Goal: Task Accomplishment & Management: Manage account settings

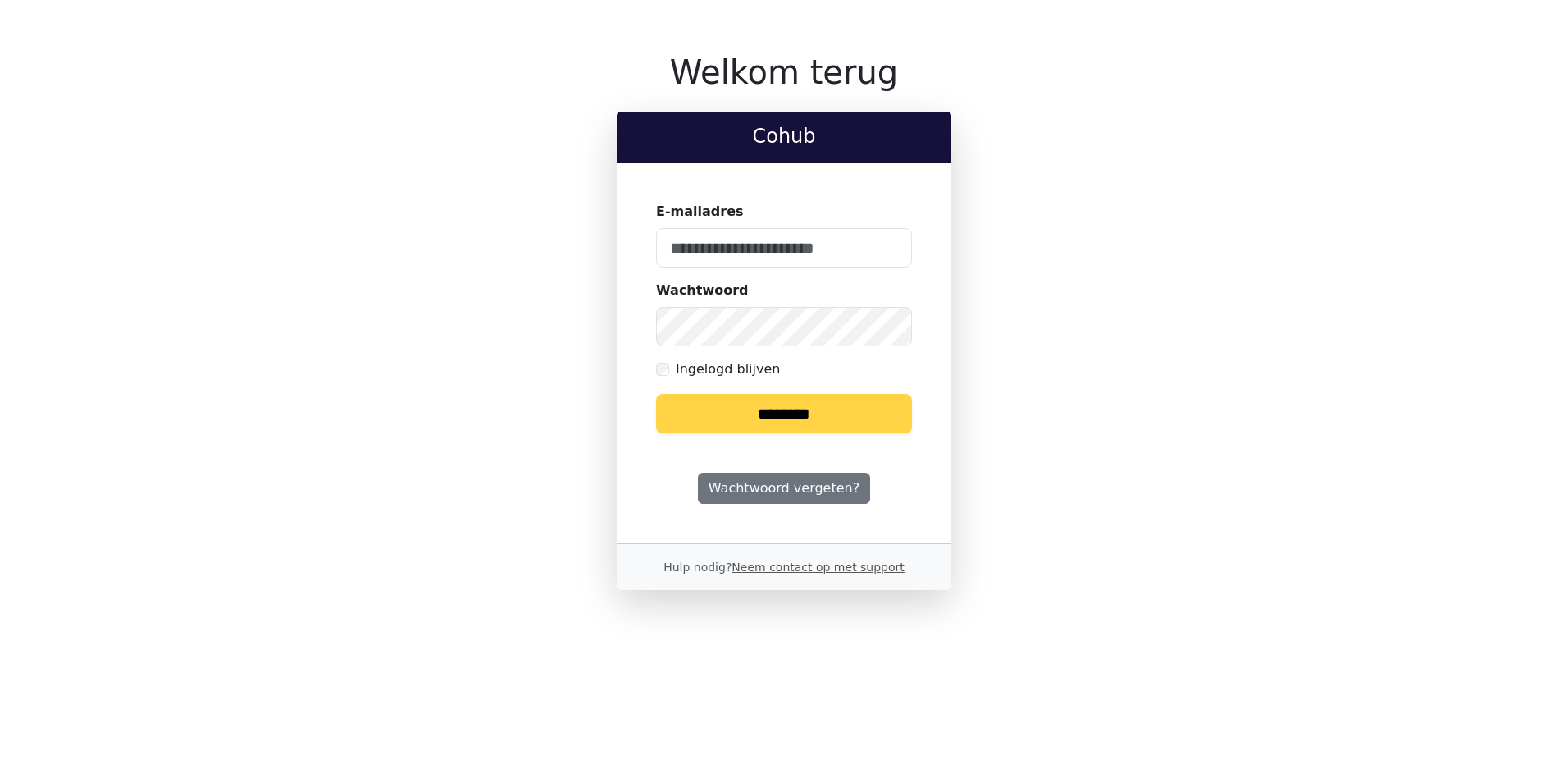
type input "**********"
click at [769, 409] on input "********" at bounding box center [784, 414] width 256 height 40
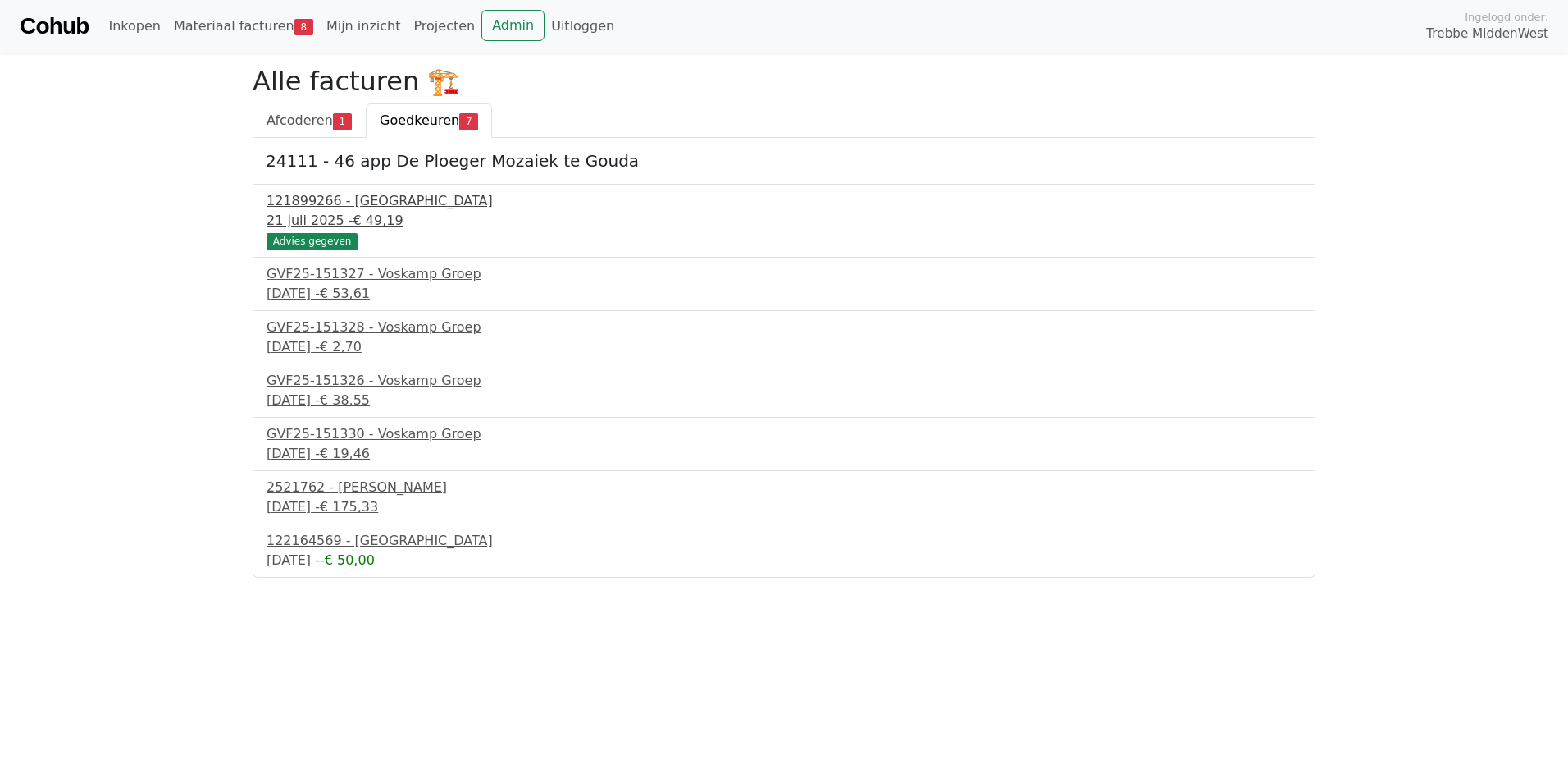
click at [306, 205] on div "121899266 - [GEOGRAPHIC_DATA]" at bounding box center [784, 201] width 1035 height 20
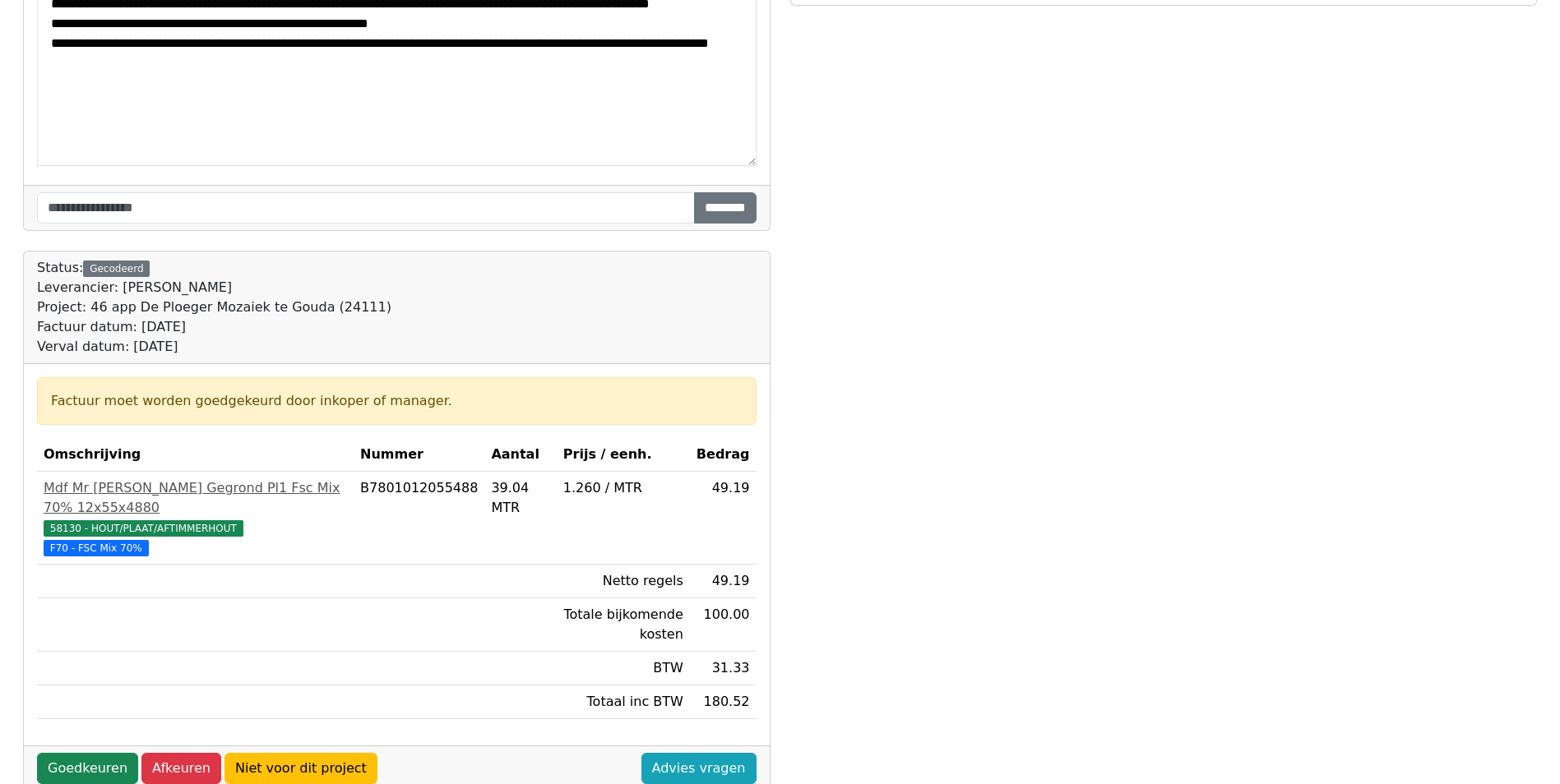
scroll to position [246, 0]
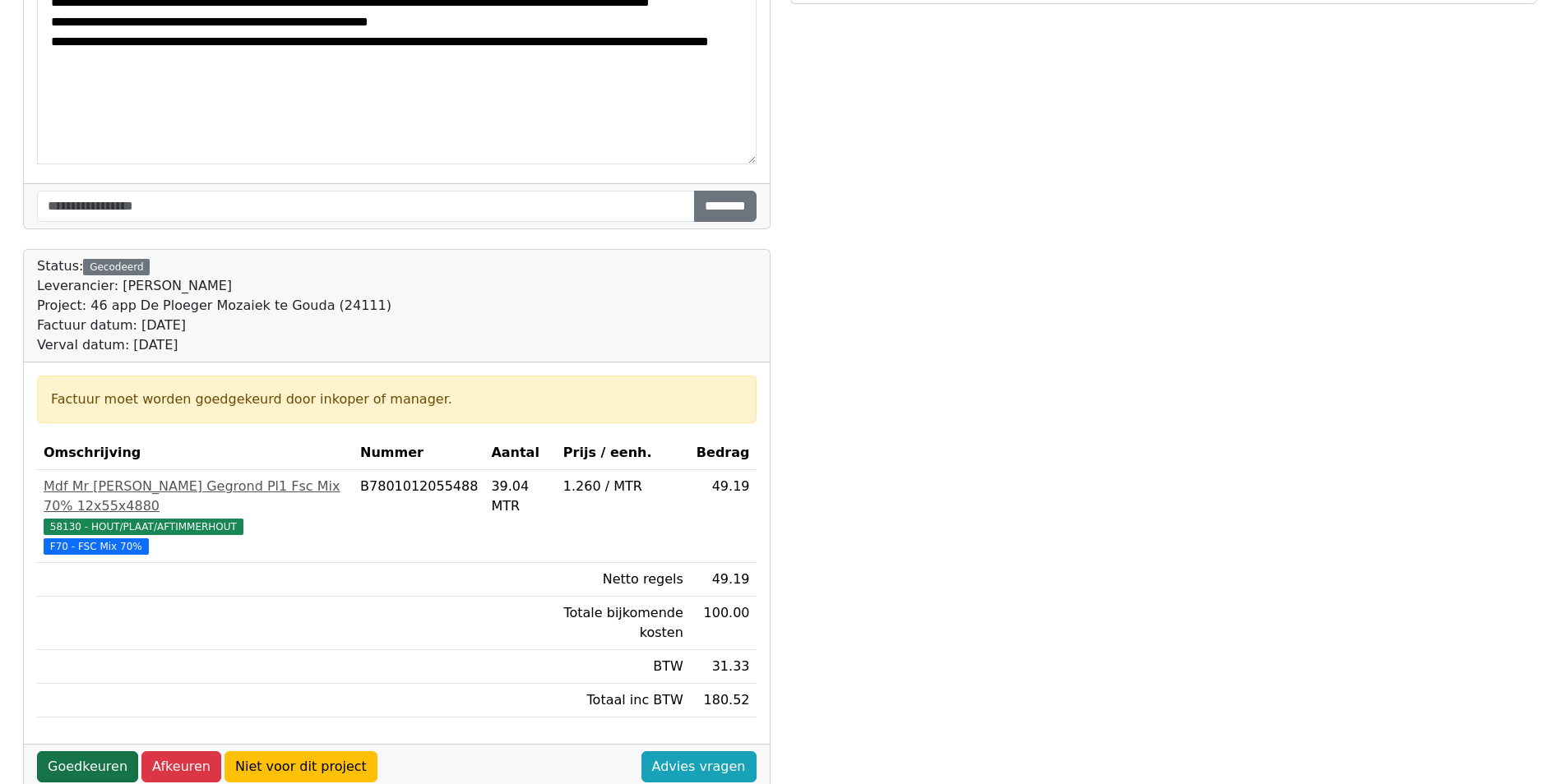
click at [57, 751] on link "Goedkeuren" at bounding box center [87, 766] width 101 height 31
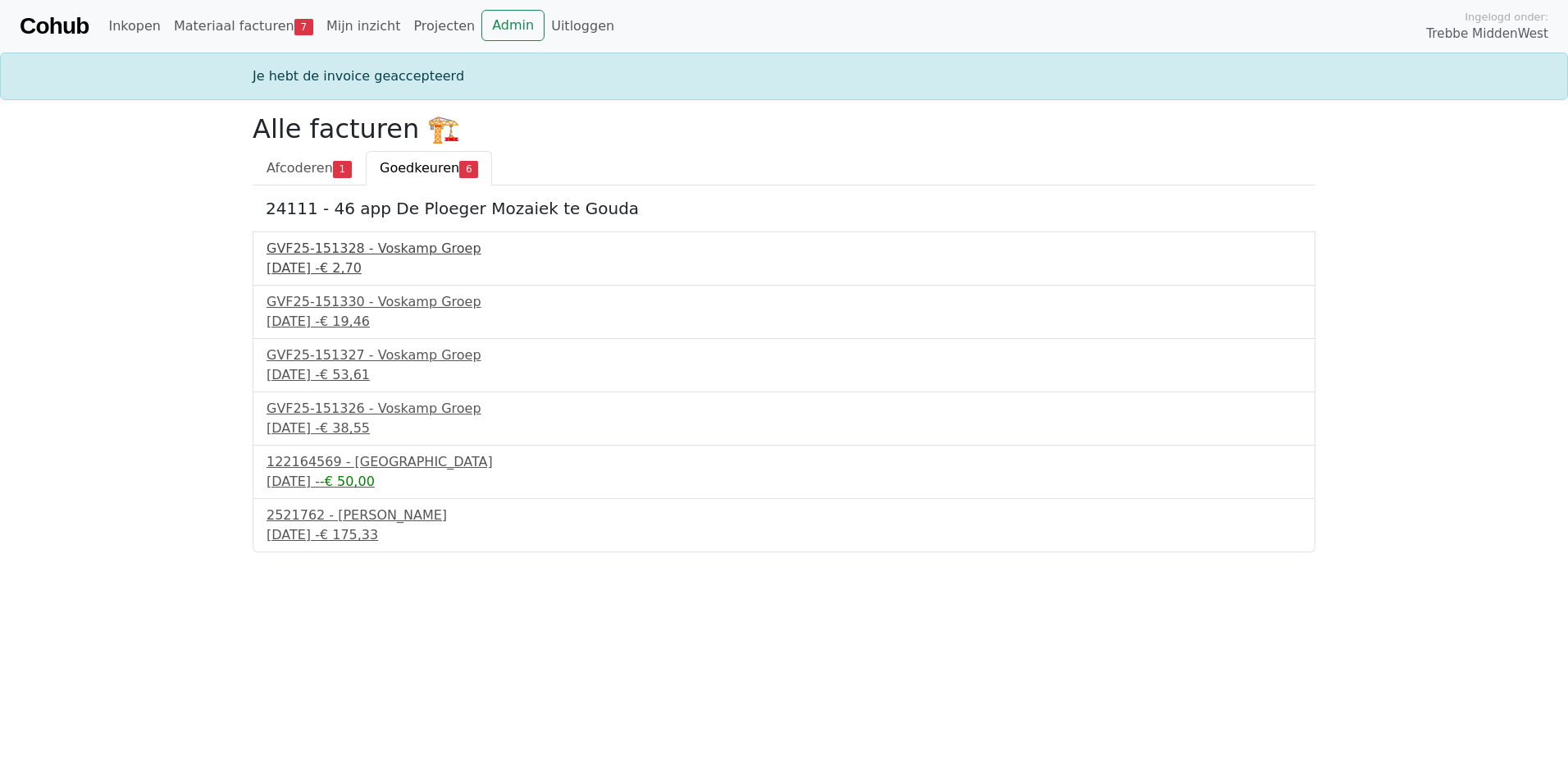
click at [334, 262] on div "16 september 2025 - € 2,70" at bounding box center [784, 268] width 1035 height 20
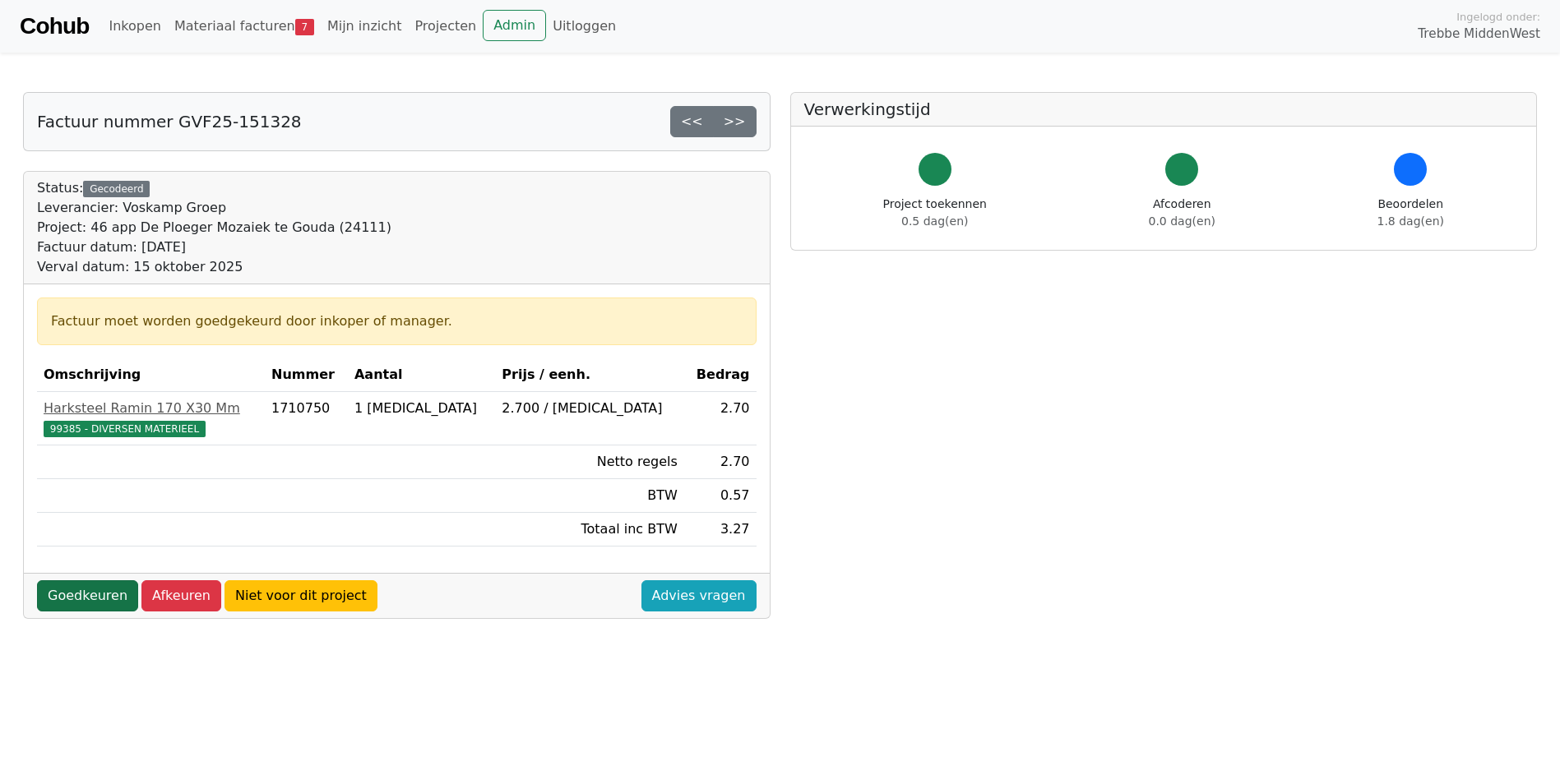
click at [83, 593] on link "Goedkeuren" at bounding box center [87, 595] width 101 height 31
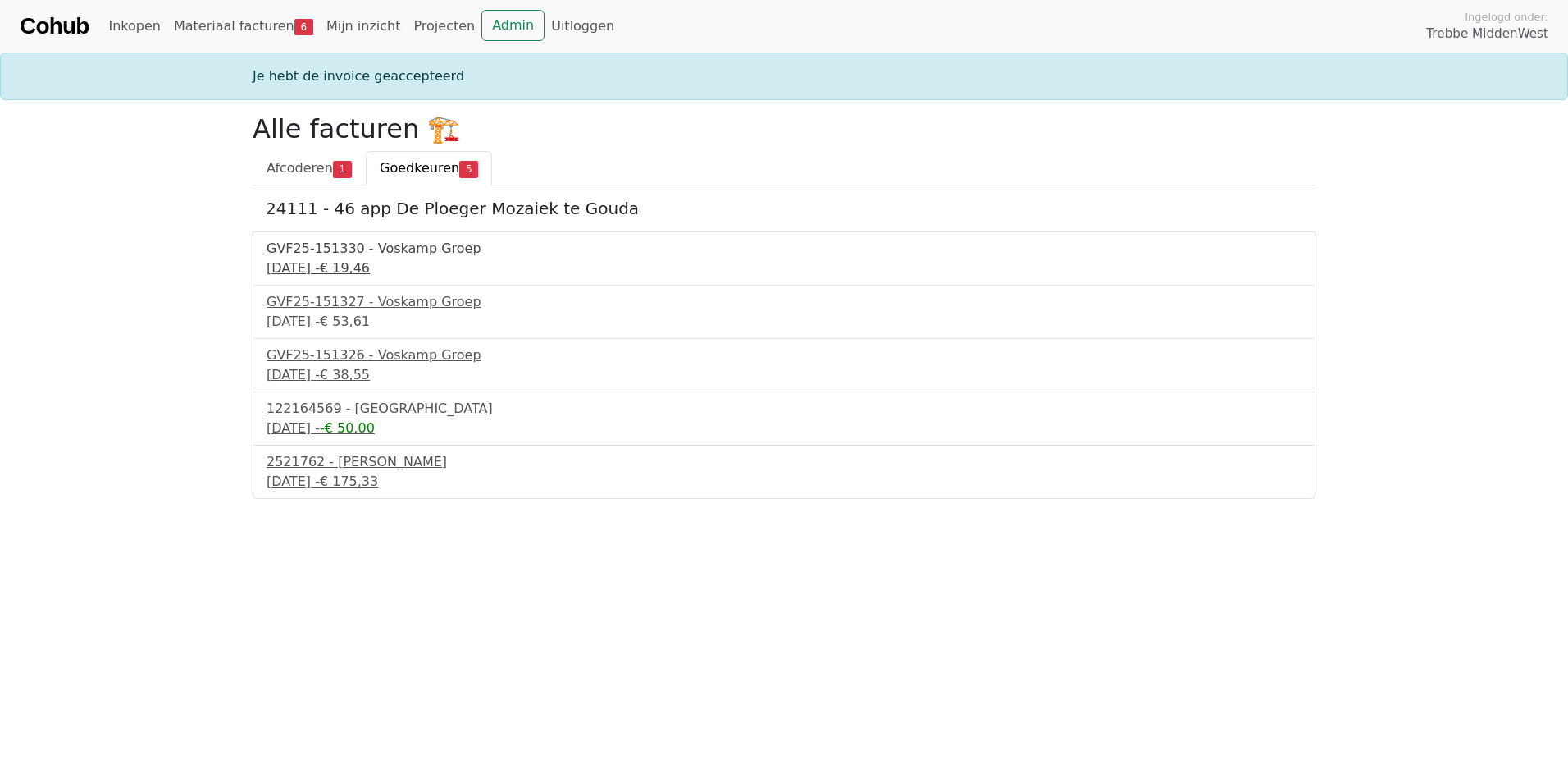
click at [346, 260] on div "16 september 2025 - € 19,46" at bounding box center [784, 268] width 1035 height 20
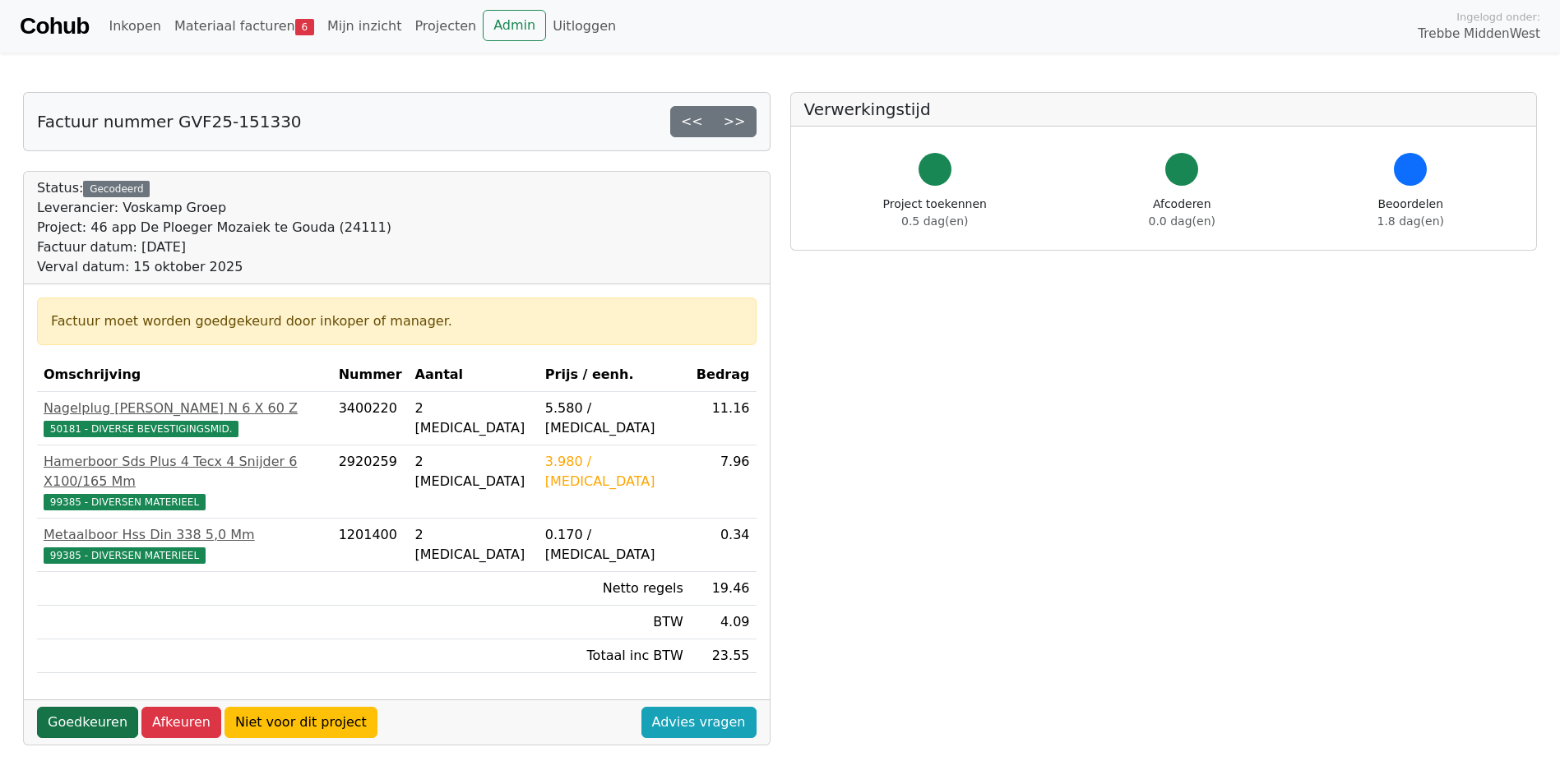
click at [99, 707] on link "Goedkeuren" at bounding box center [87, 722] width 101 height 31
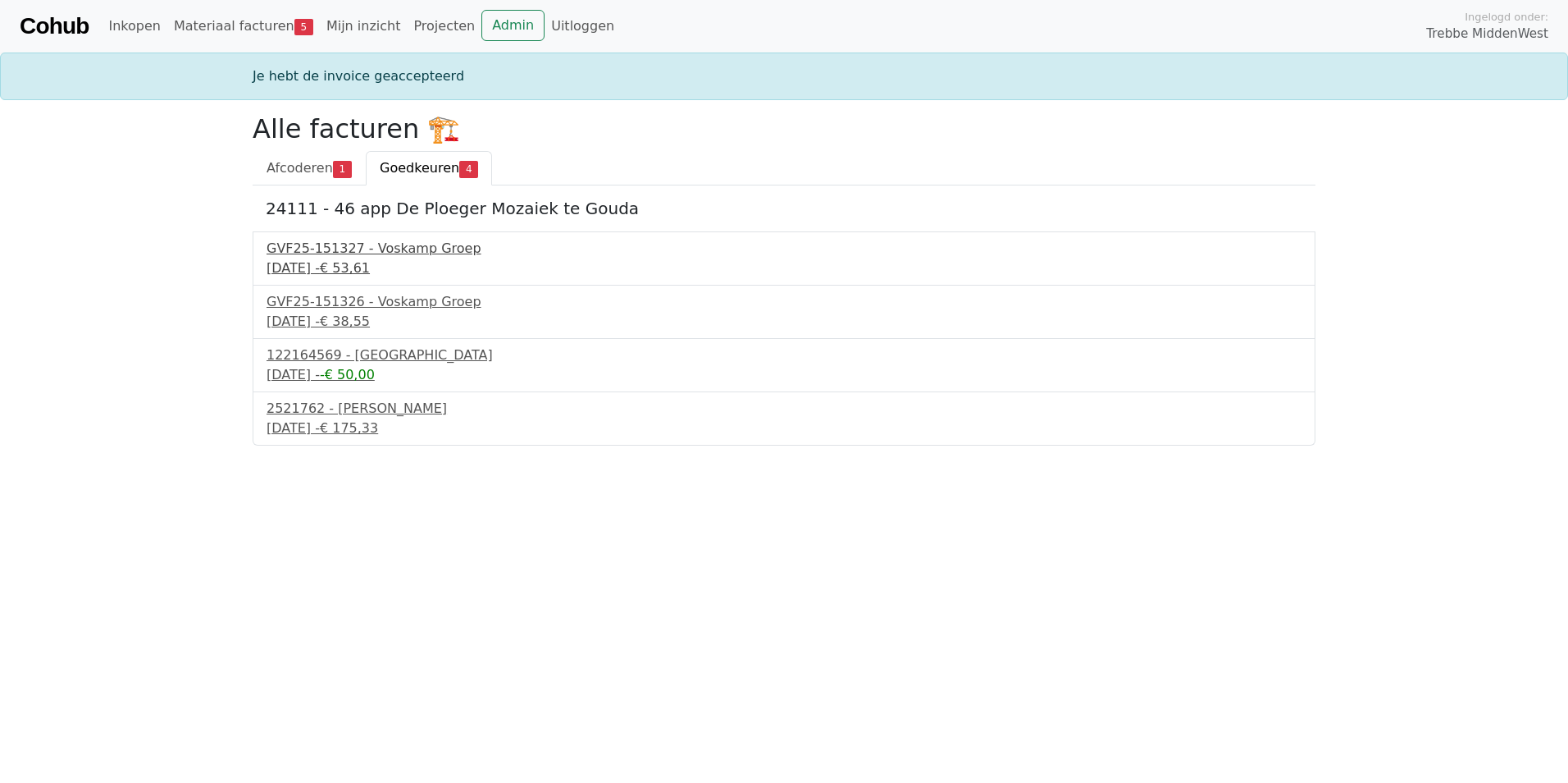
click at [337, 260] on div "16 september 2025 - € 53,61" at bounding box center [784, 268] width 1035 height 20
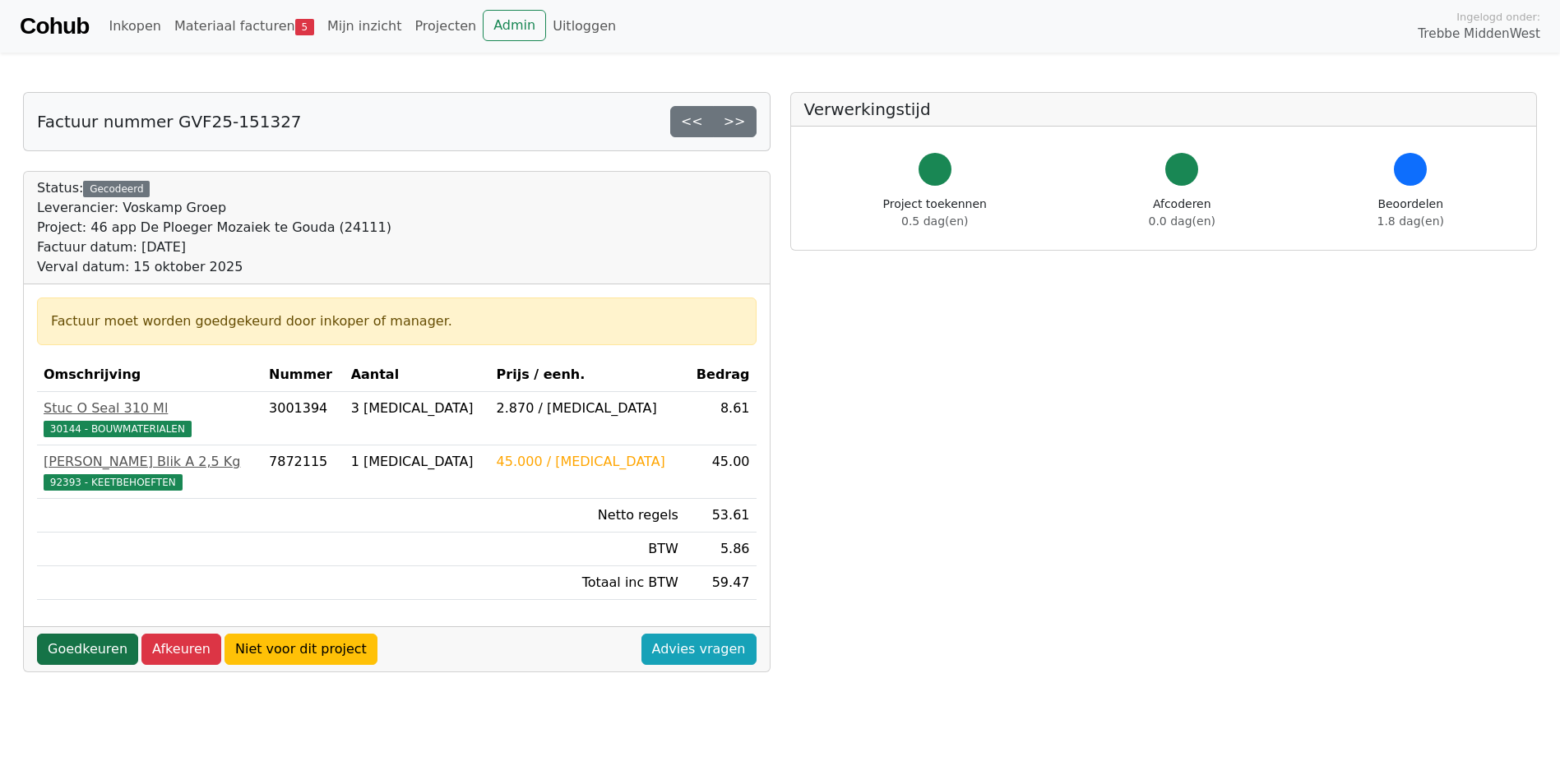
click at [67, 649] on link "Goedkeuren" at bounding box center [87, 649] width 101 height 31
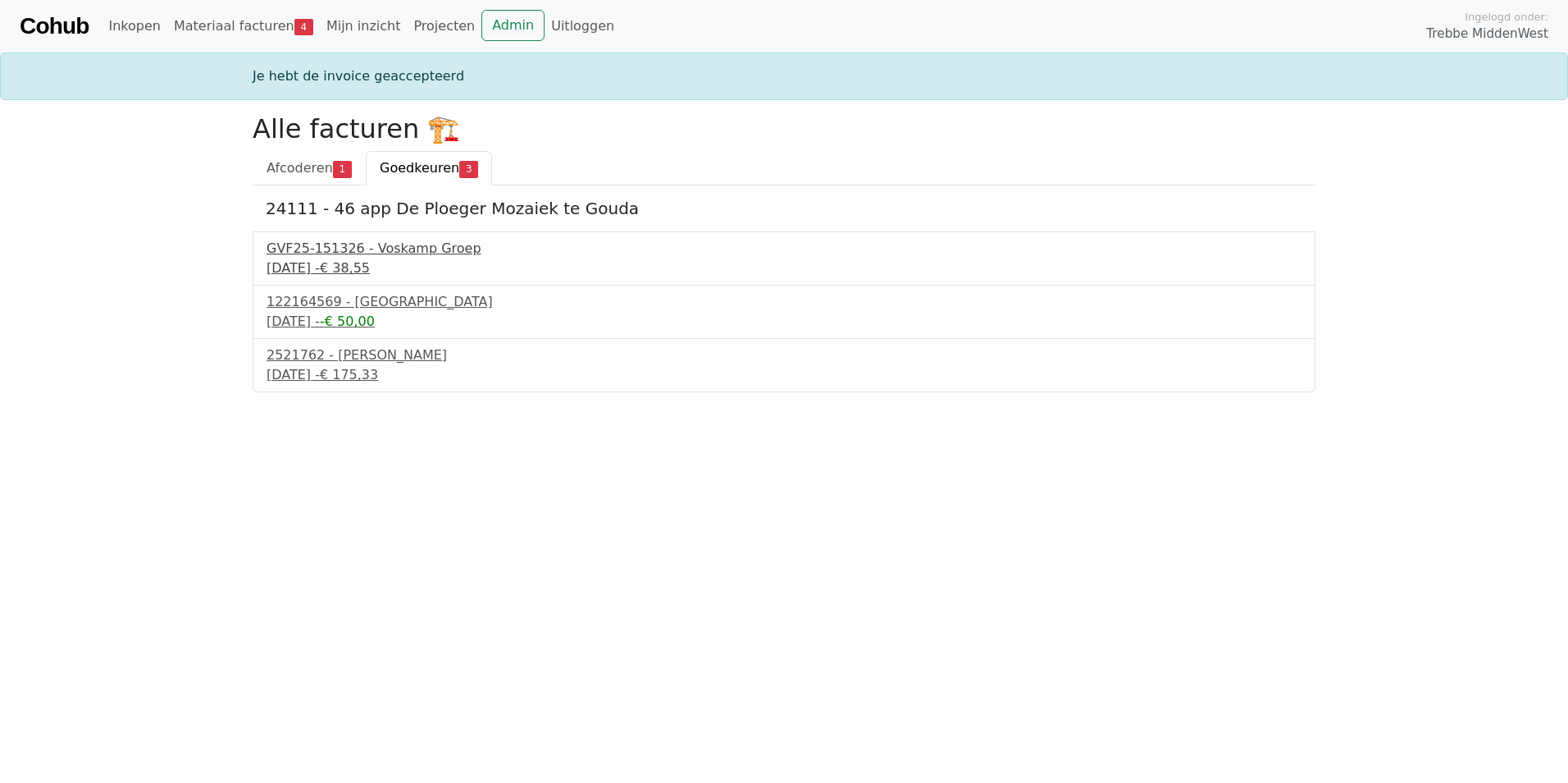
click at [320, 261] on div "16 september 2025 - € 38,55" at bounding box center [784, 268] width 1035 height 20
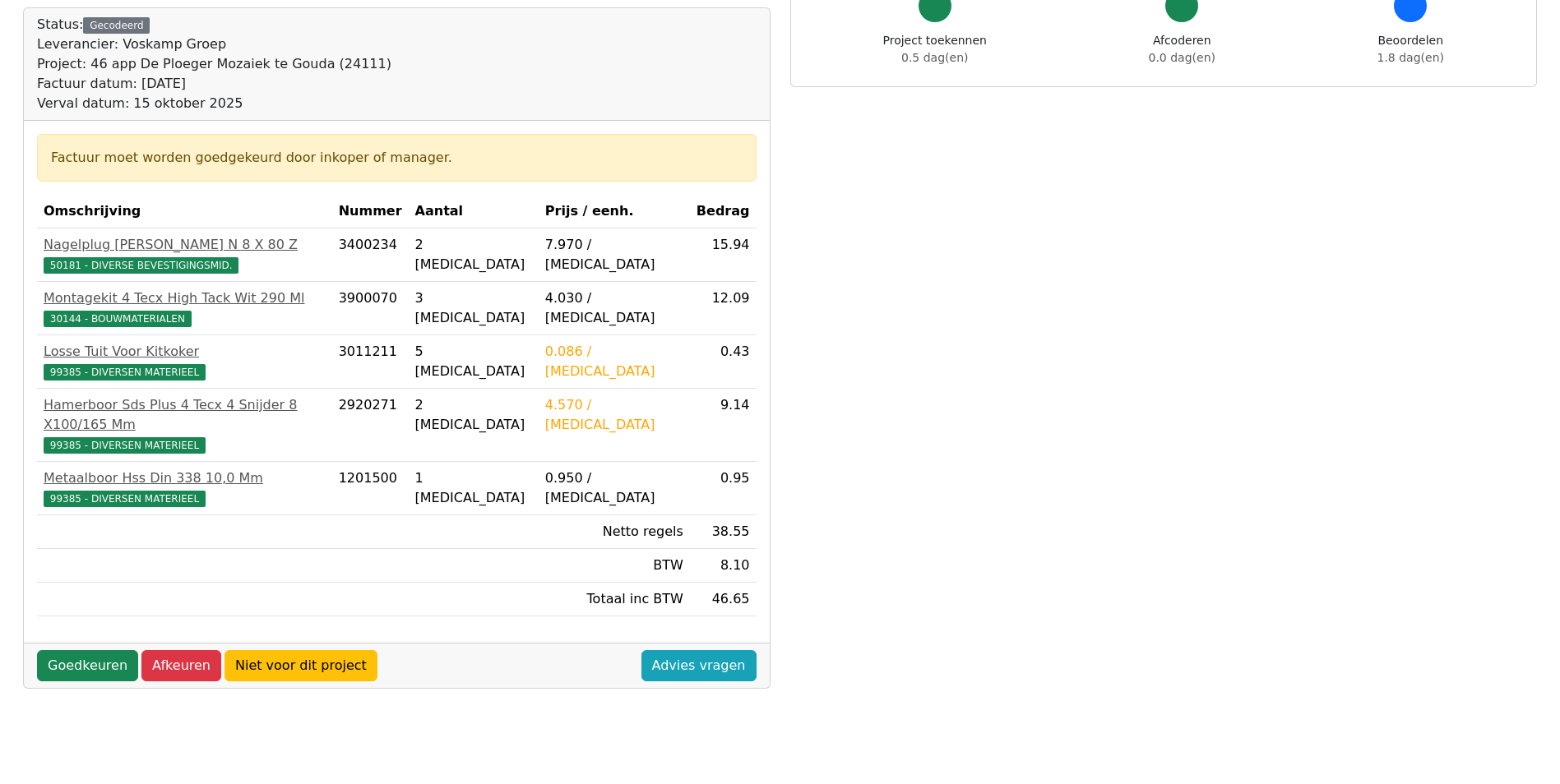
scroll to position [165, 0]
click at [97, 649] on link "Goedkeuren" at bounding box center [87, 664] width 101 height 31
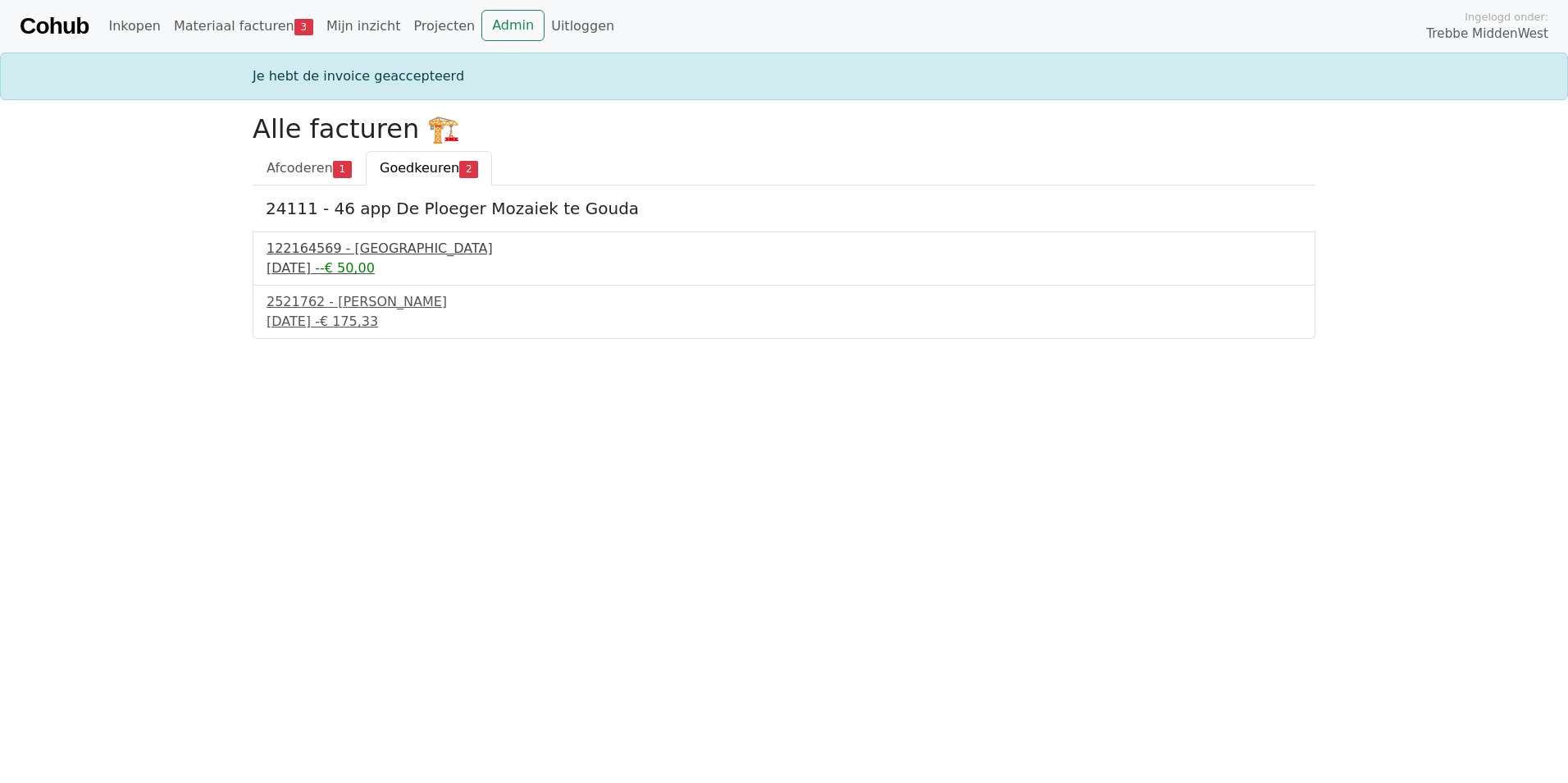
click at [315, 262] on div "17 september 2025 - -€ 50,00" at bounding box center [784, 268] width 1035 height 20
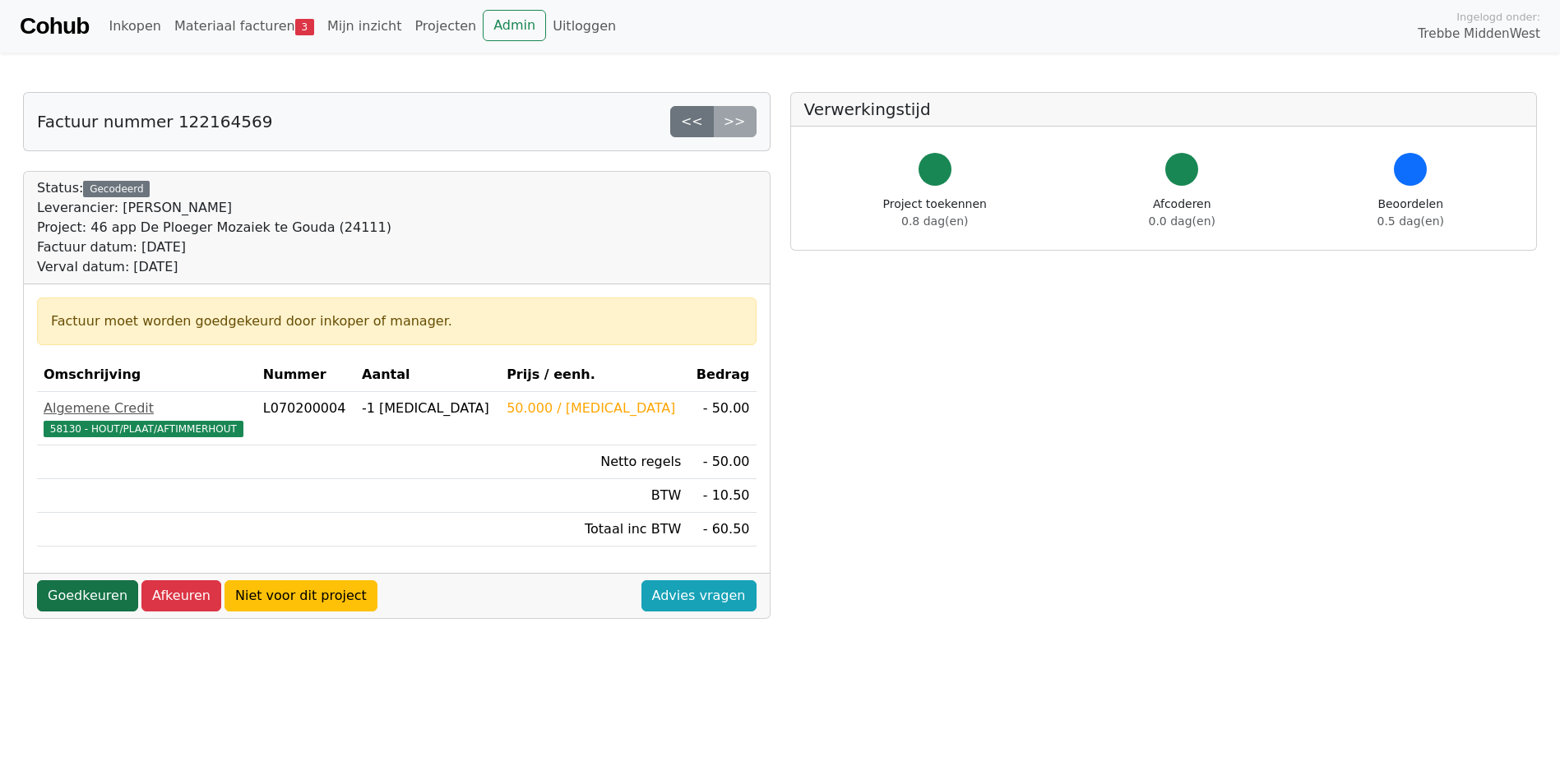
click at [94, 586] on link "Goedkeuren" at bounding box center [87, 595] width 101 height 31
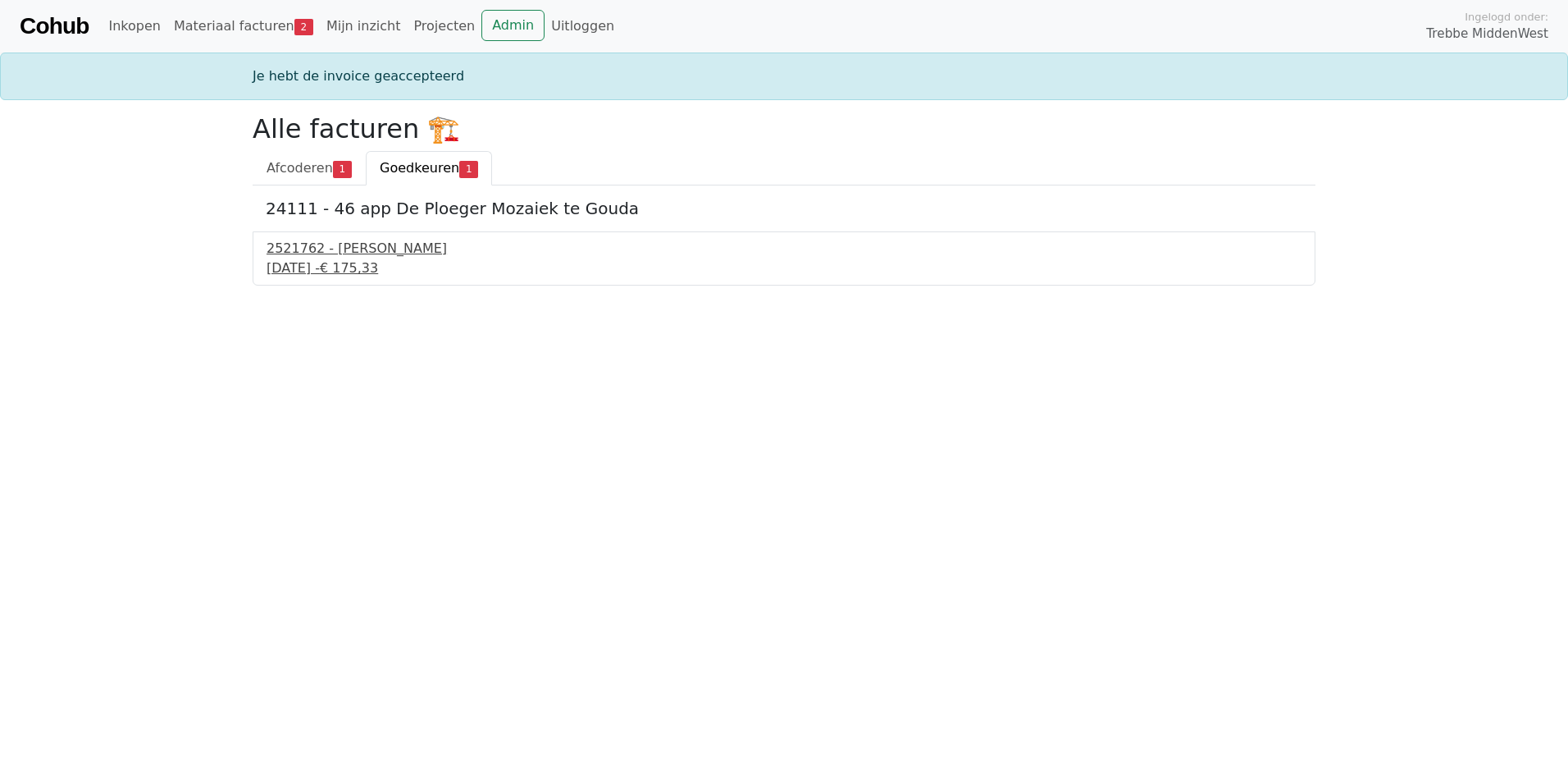
click at [320, 254] on div "2521762 - [PERSON_NAME]" at bounding box center [784, 249] width 1035 height 20
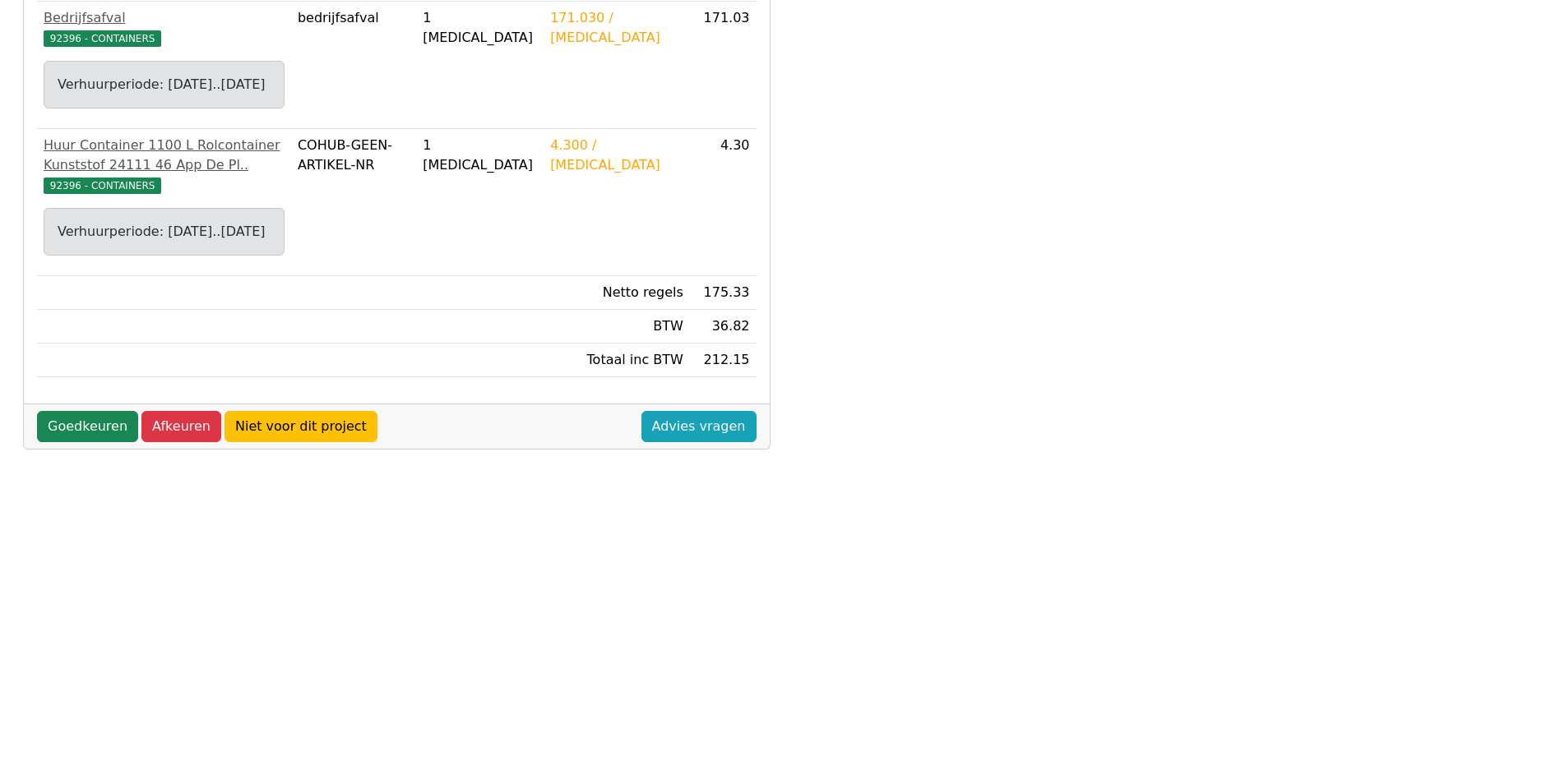
scroll to position [411, 0]
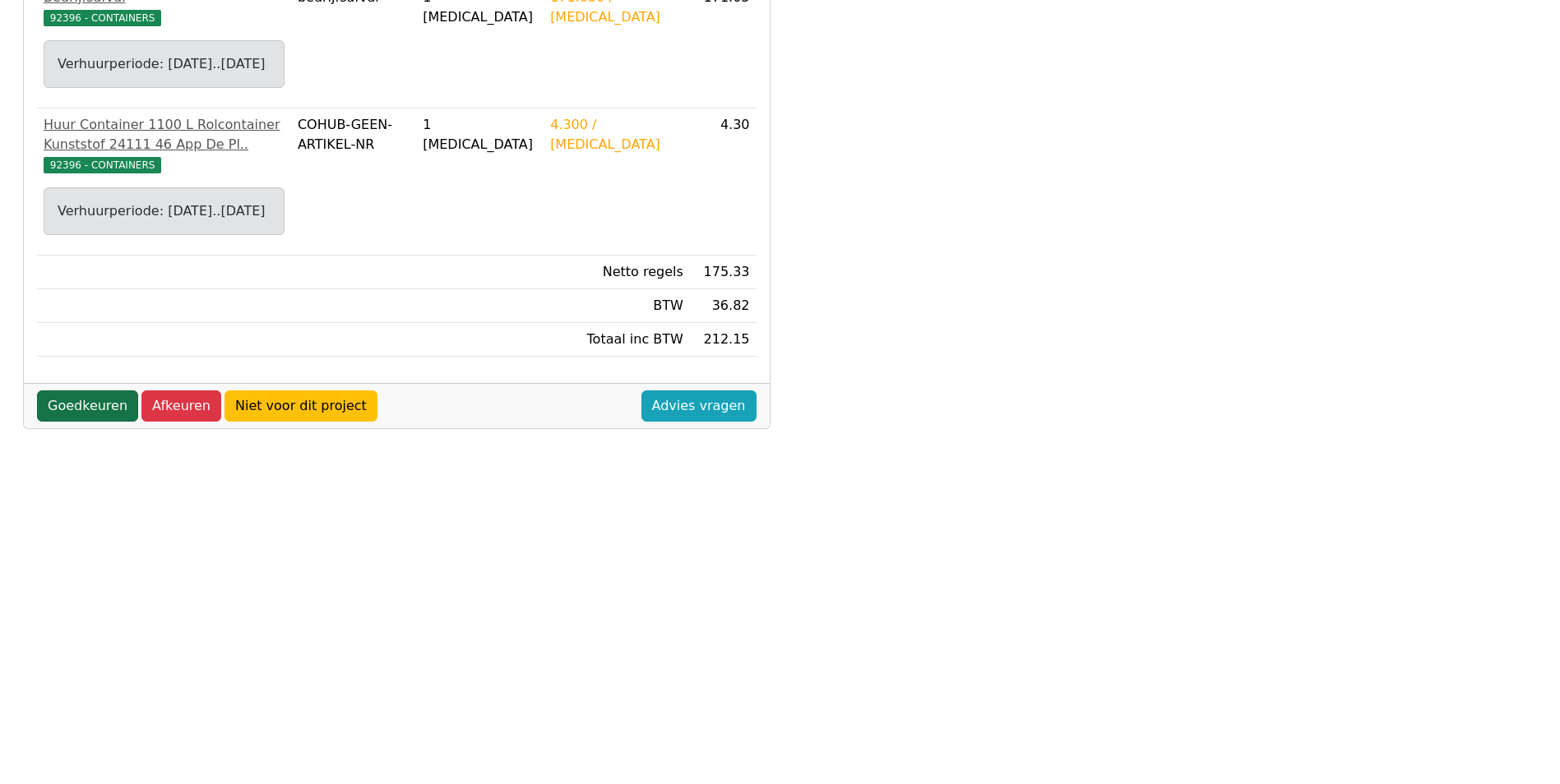
click at [90, 422] on link "Goedkeuren" at bounding box center [87, 405] width 101 height 31
